Goal: Task Accomplishment & Management: Use online tool/utility

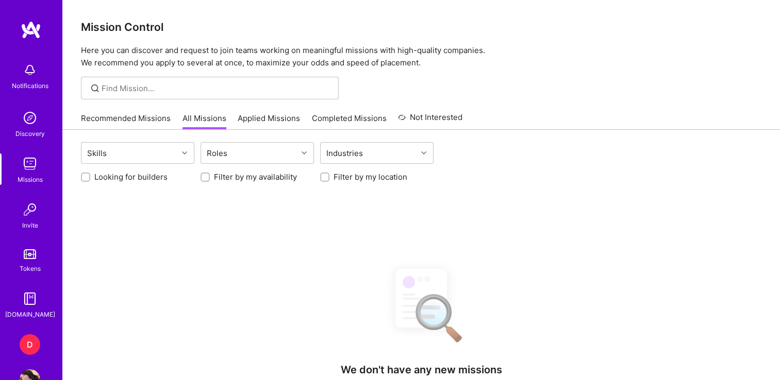
click at [28, 340] on div "D" at bounding box center [30, 345] width 21 height 21
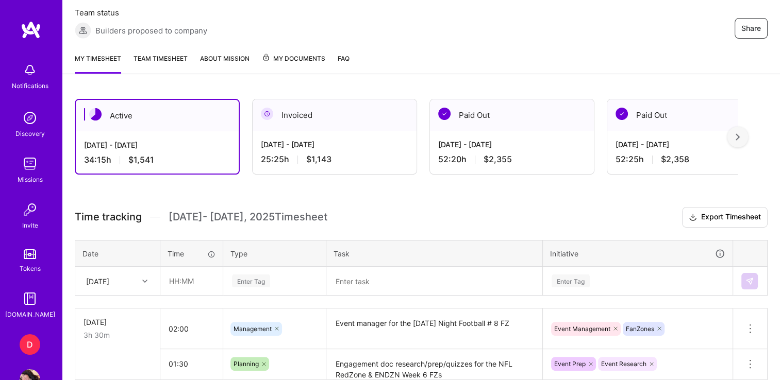
scroll to position [192, 0]
click at [175, 279] on input "text" at bounding box center [191, 281] width 61 height 27
click at [110, 291] on div "[DATE]" at bounding box center [118, 281] width 84 height 27
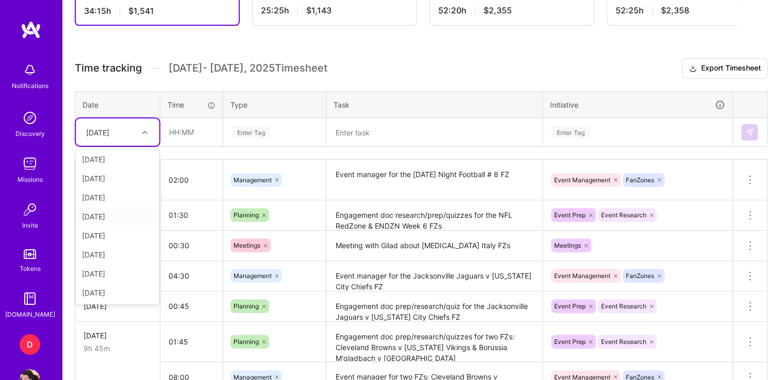
scroll to position [343, 0]
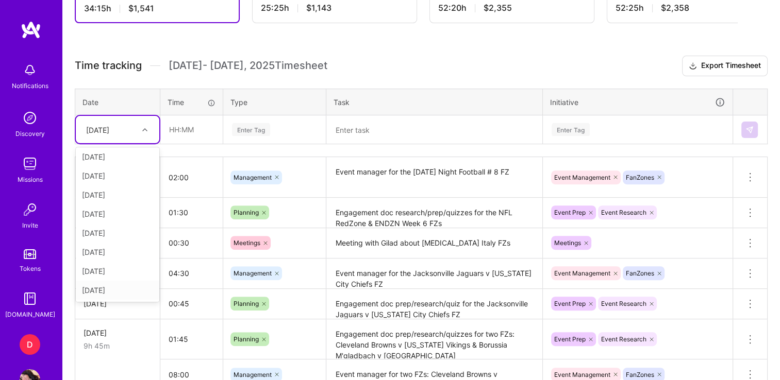
click at [108, 286] on div "[DATE]" at bounding box center [118, 290] width 84 height 19
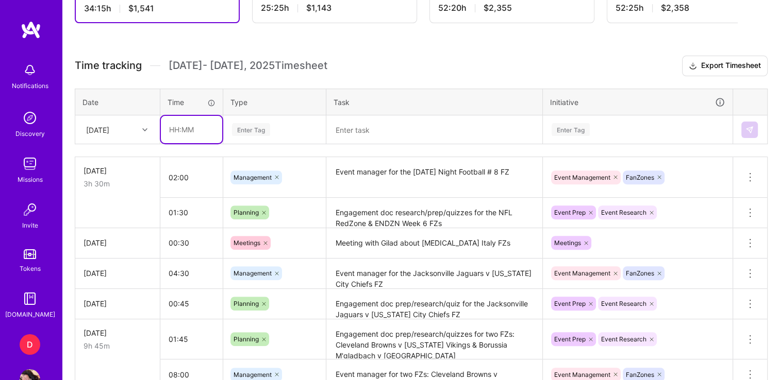
click at [172, 128] on input "text" at bounding box center [191, 129] width 61 height 27
type input "08:30"
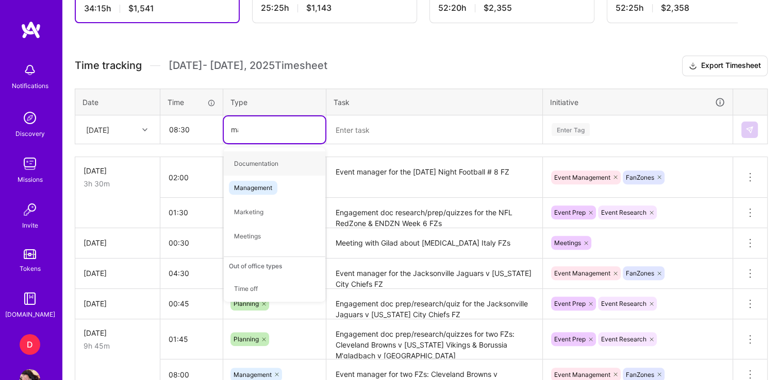
type input "man"
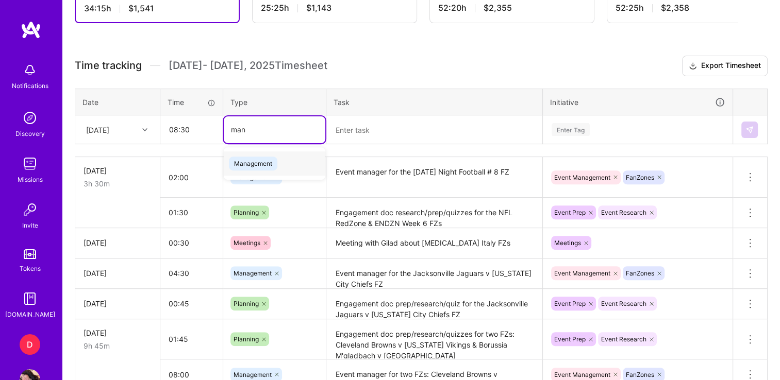
click at [270, 157] on span "Management" at bounding box center [253, 164] width 48 height 14
click at [400, 135] on textarea at bounding box center [434, 130] width 214 height 27
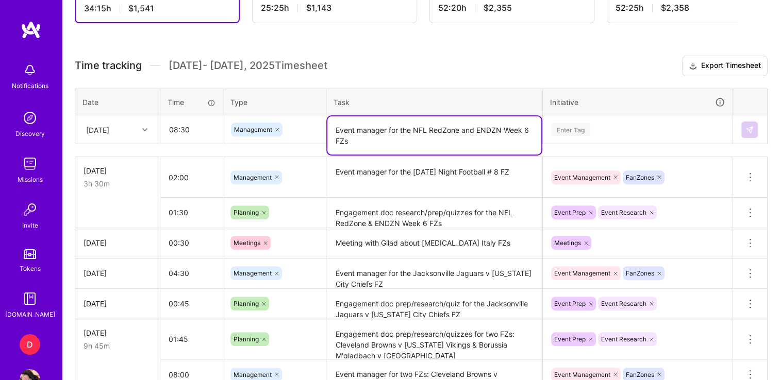
type textarea "Event manager for the NFL RedZone and ENDZN Week 6 FZs"
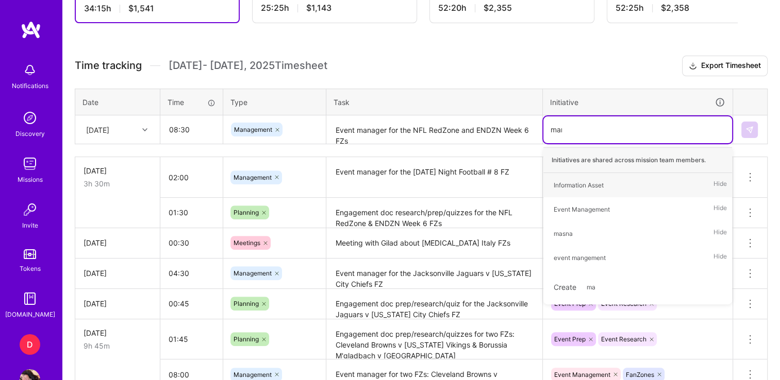
type input "mana"
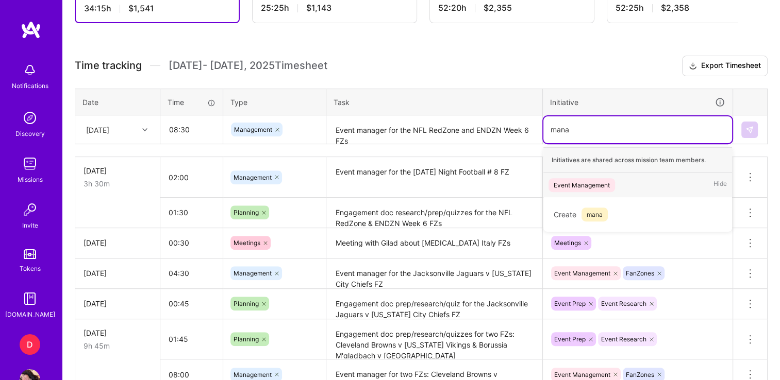
click at [583, 180] on div "Event Management" at bounding box center [582, 185] width 56 height 11
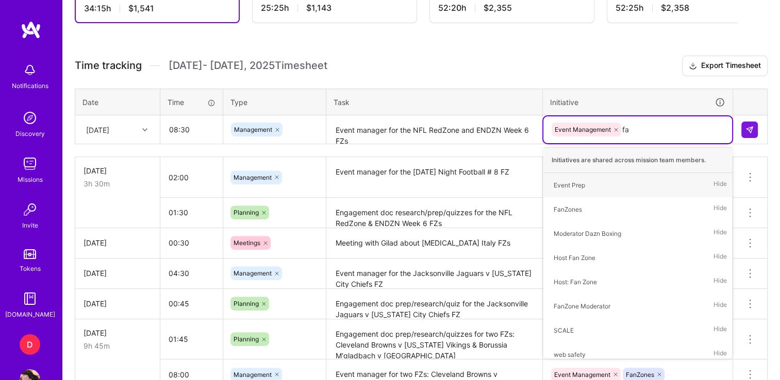
type input "fan"
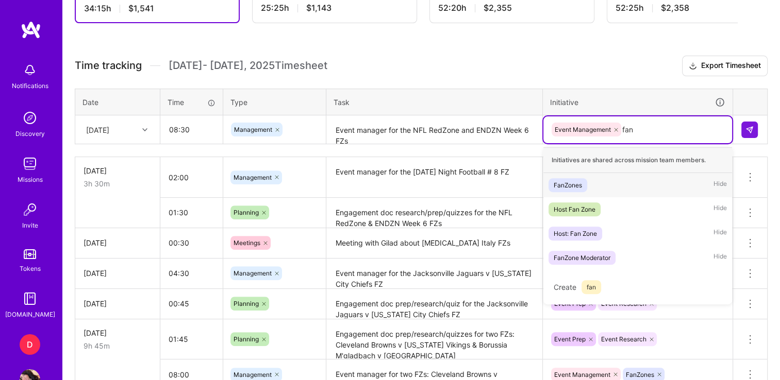
click at [581, 181] on div "FanZones" at bounding box center [568, 185] width 28 height 11
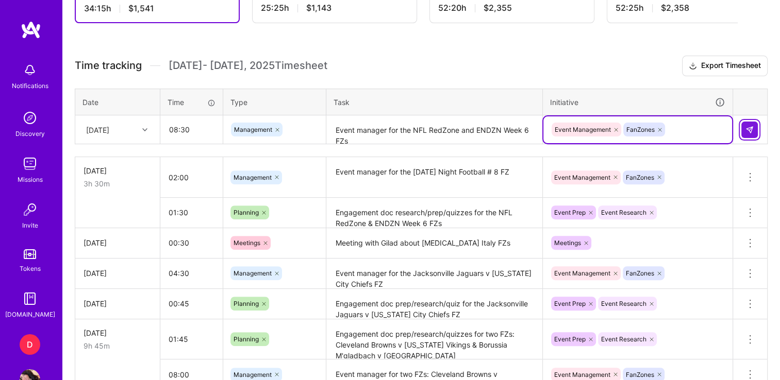
click at [742, 126] on button at bounding box center [749, 130] width 16 height 16
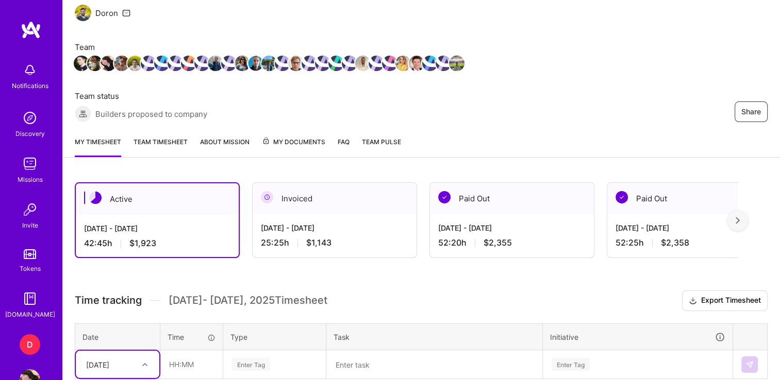
scroll to position [110, 0]
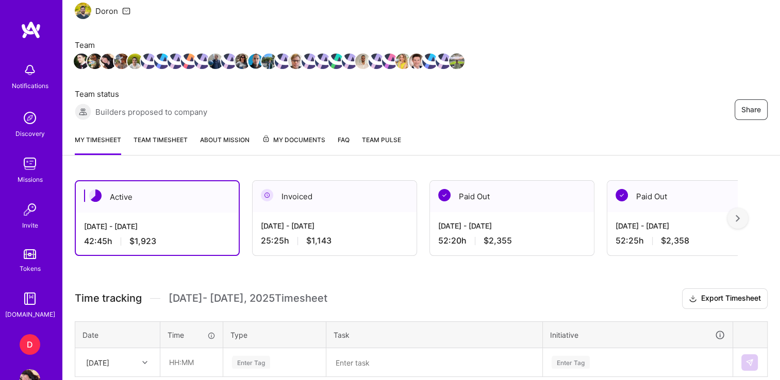
click at [151, 136] on link "Team timesheet" at bounding box center [161, 145] width 54 height 21
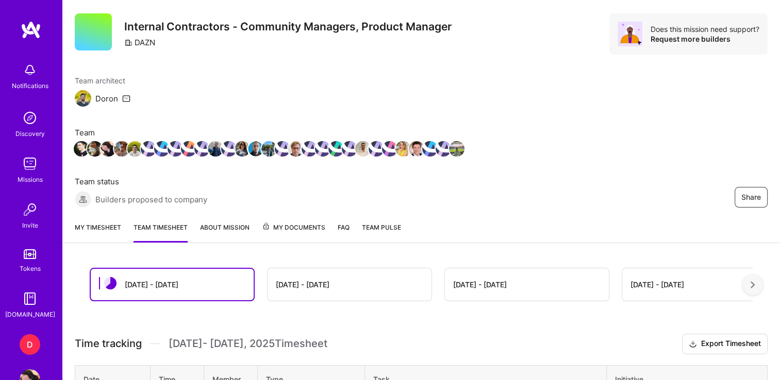
scroll to position [6, 0]
